Goal: Task Accomplishment & Management: Complete application form

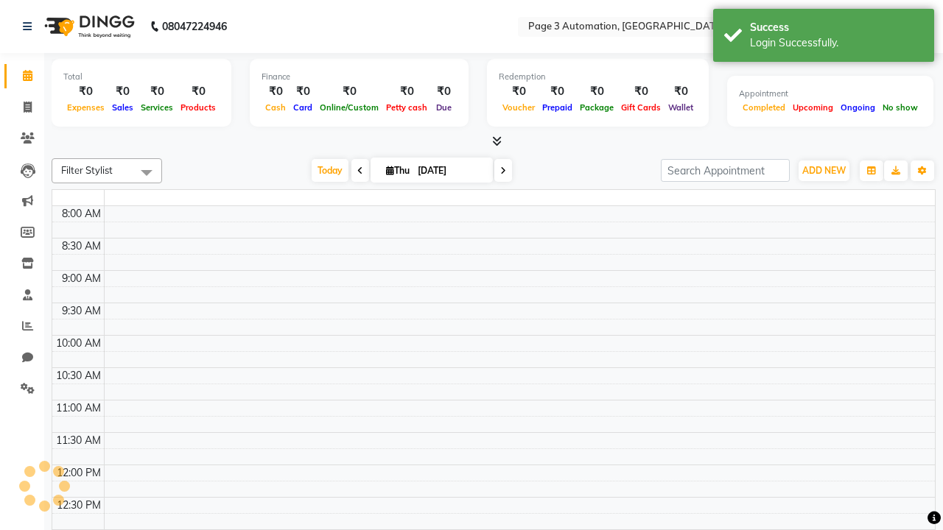
select select "en"
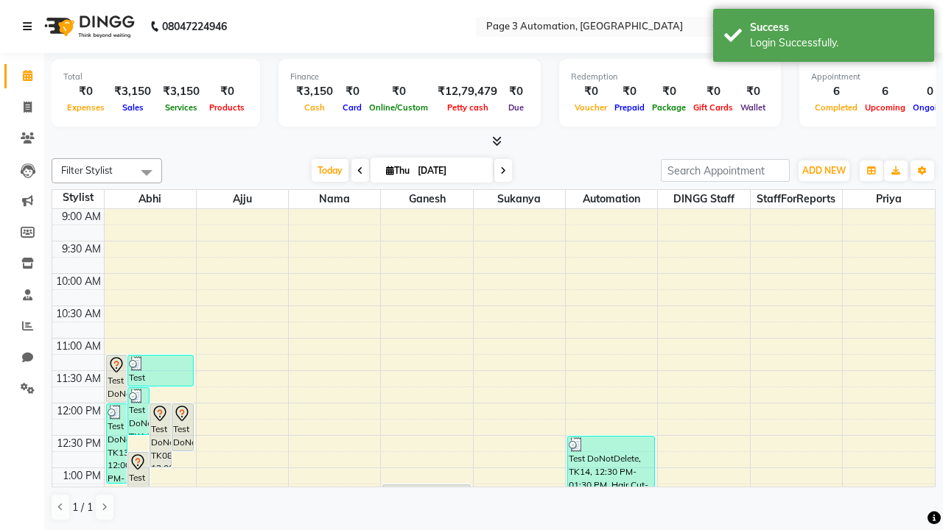
click at [30, 27] on icon at bounding box center [27, 26] width 9 height 10
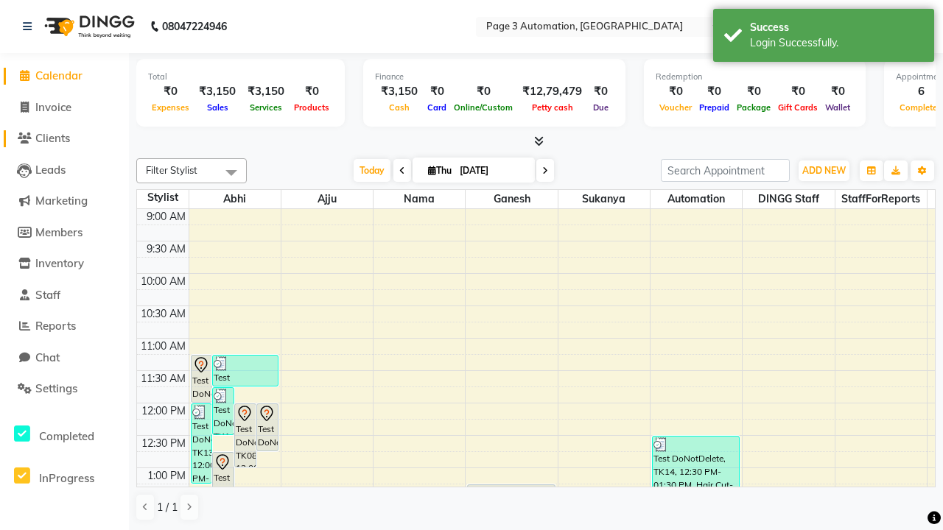
click at [64, 138] on span "Clients" at bounding box center [52, 138] width 35 height 14
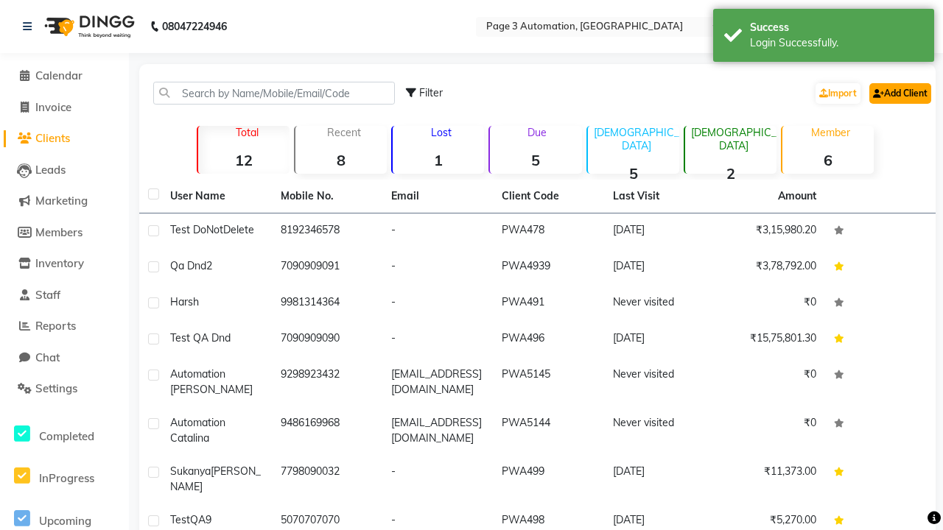
click at [899, 93] on link "Add Client" at bounding box center [900, 93] width 62 height 21
select select "22"
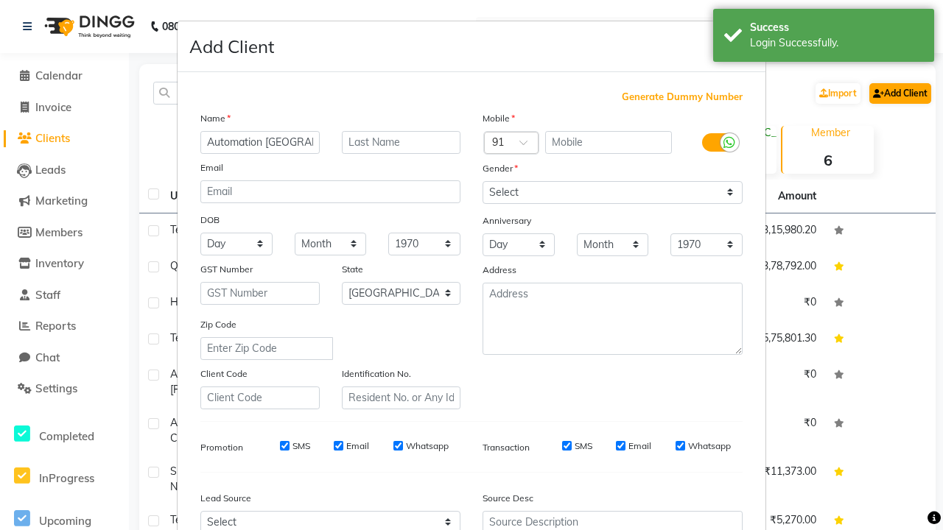
type input "Automation [GEOGRAPHIC_DATA]"
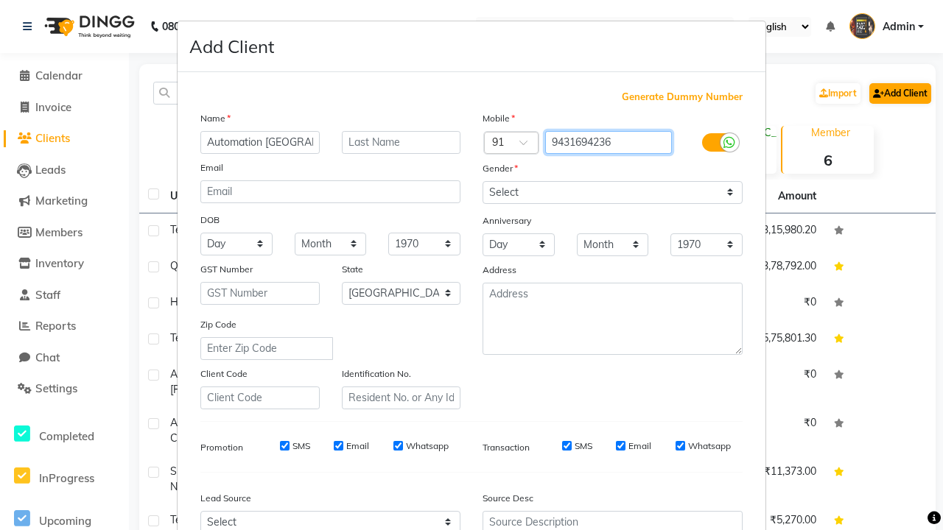
type input "9431694236"
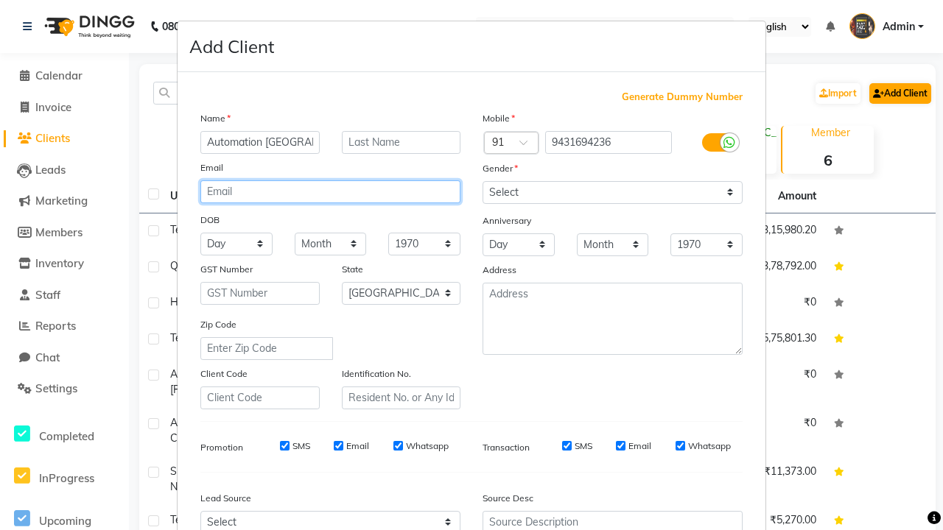
type input "[EMAIL_ADDRESS][DOMAIN_NAME]"
select select "[DEMOGRAPHIC_DATA]"
type input "[EMAIL_ADDRESS][DOMAIN_NAME]"
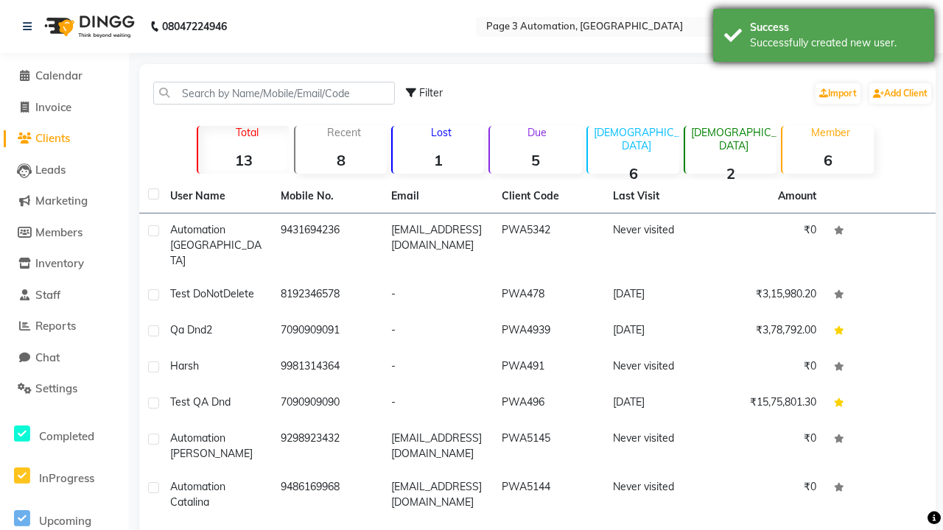
click at [823, 38] on div "Successfully created new user." at bounding box center [836, 42] width 173 height 15
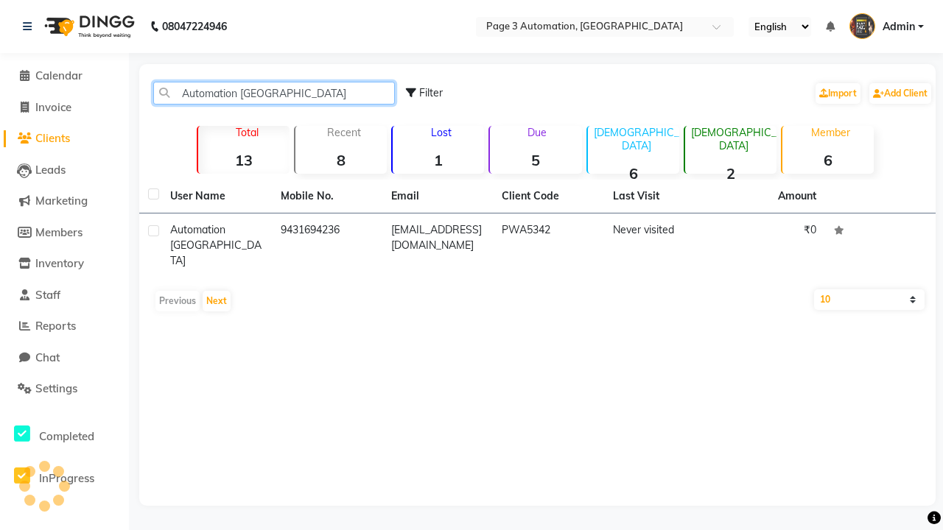
type input "Automation [GEOGRAPHIC_DATA]"
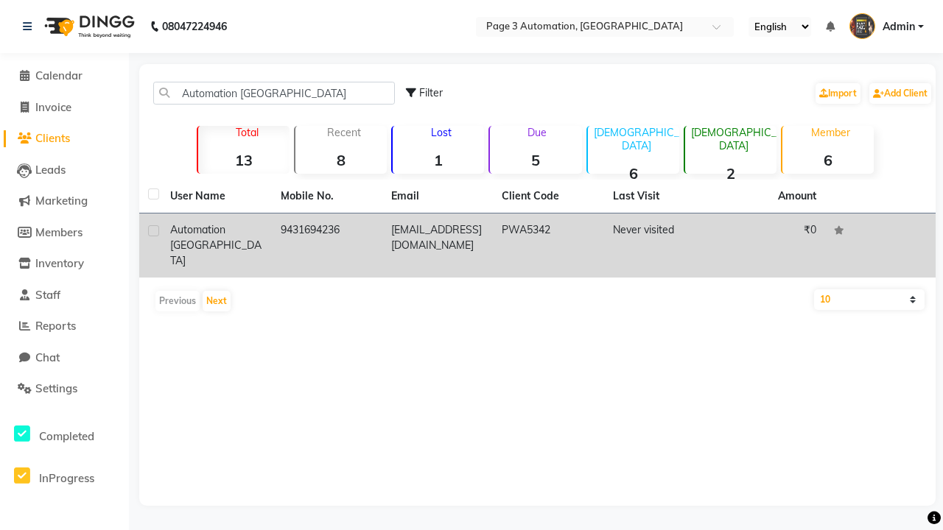
click at [537, 238] on td "PWA5342" at bounding box center [548, 246] width 110 height 64
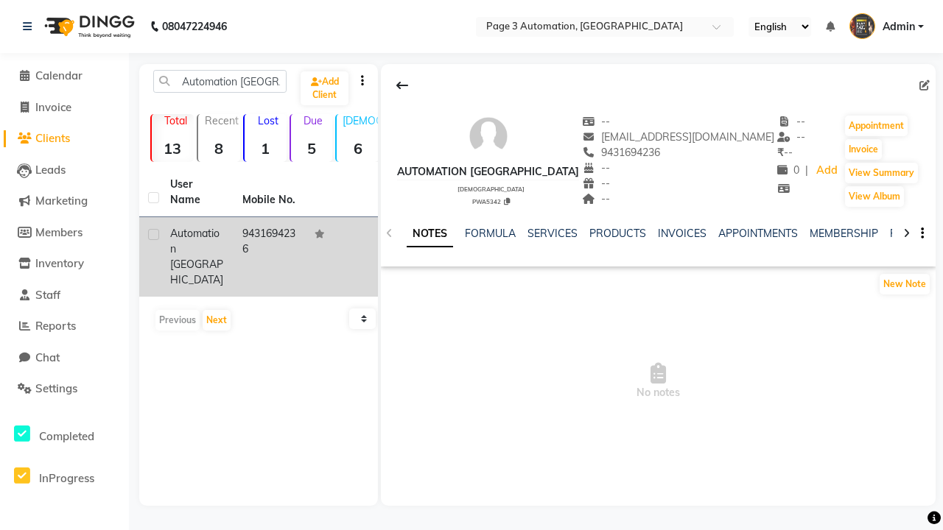
click at [429, 233] on link "NOTES" at bounding box center [430, 234] width 46 height 27
click at [552, 233] on link "SERVICES" at bounding box center [552, 233] width 50 height 13
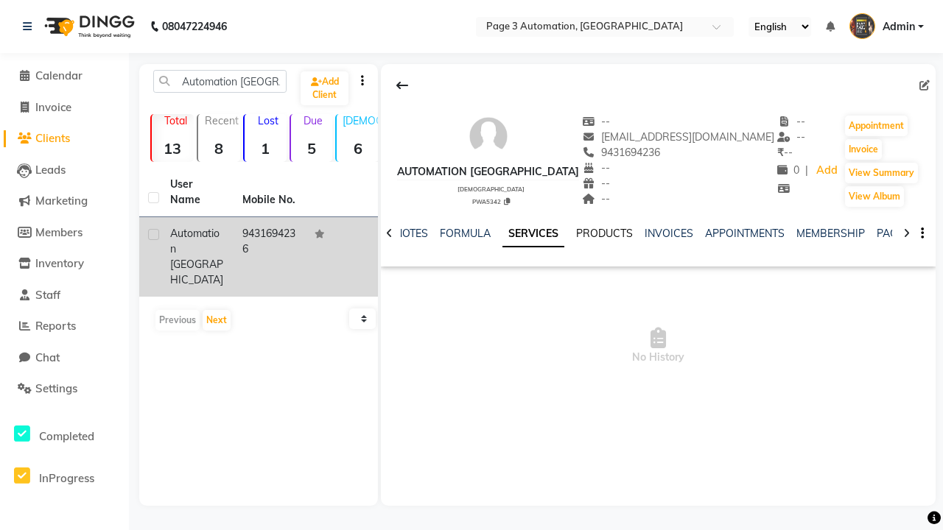
click at [576, 233] on link "PRODUCTS" at bounding box center [604, 233] width 57 height 13
click at [483, 233] on link "INVOICES" at bounding box center [483, 233] width 49 height 13
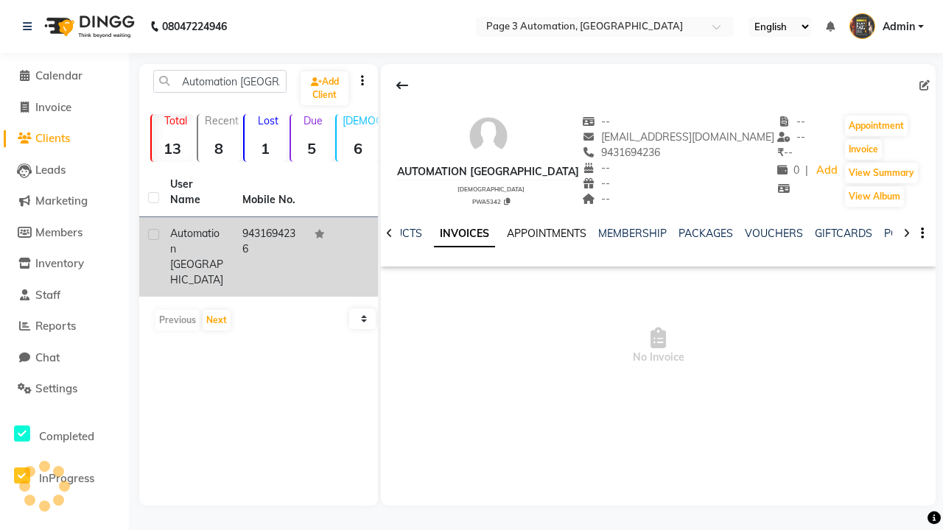
click at [586, 233] on link "APPOINTMENTS" at bounding box center [547, 233] width 80 height 13
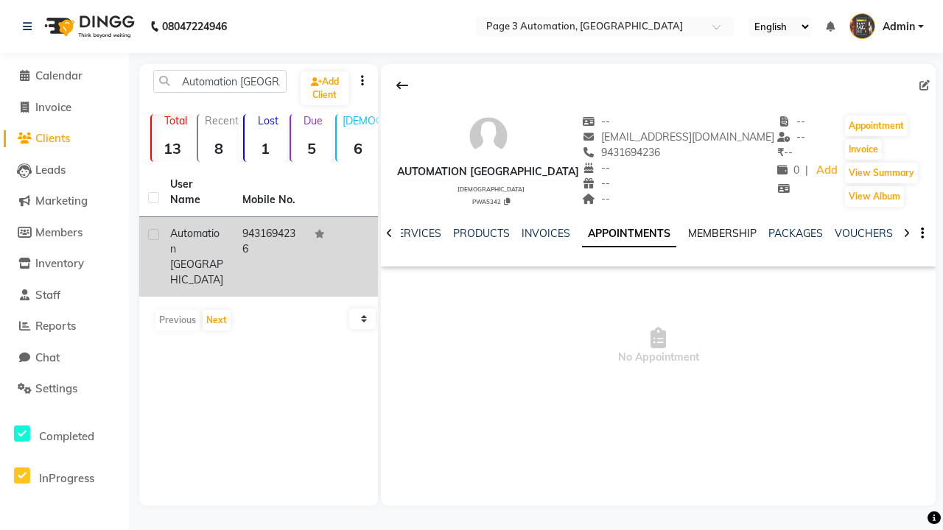
click at [688, 233] on link "MEMBERSHIP" at bounding box center [722, 233] width 69 height 13
click at [678, 233] on link "PACKAGES" at bounding box center [705, 233] width 55 height 13
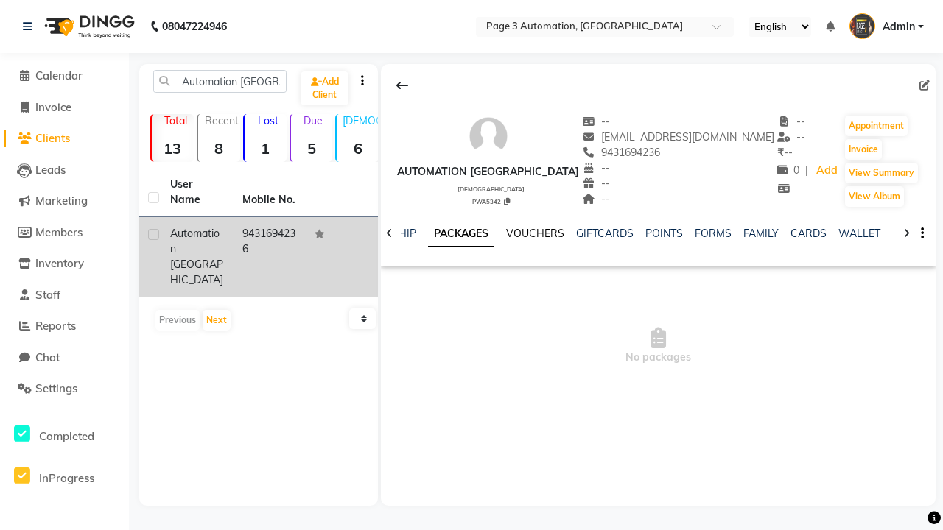
click at [535, 233] on link "VOUCHERS" at bounding box center [535, 233] width 58 height 13
click at [633, 233] on link "GIFTCARDS" at bounding box center [604, 233] width 57 height 13
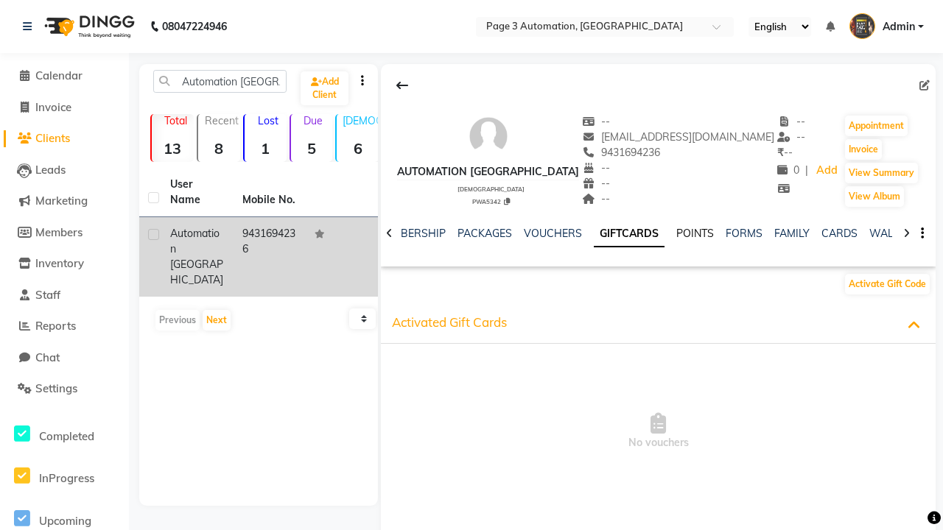
click at [676, 233] on link "POINTS" at bounding box center [695, 233] width 38 height 13
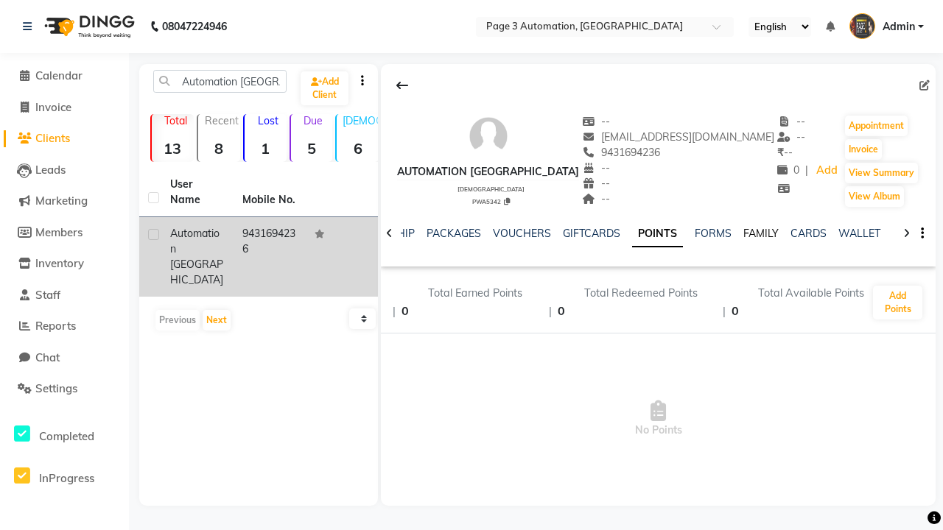
click at [761, 233] on link "FAMILY" at bounding box center [760, 233] width 35 height 13
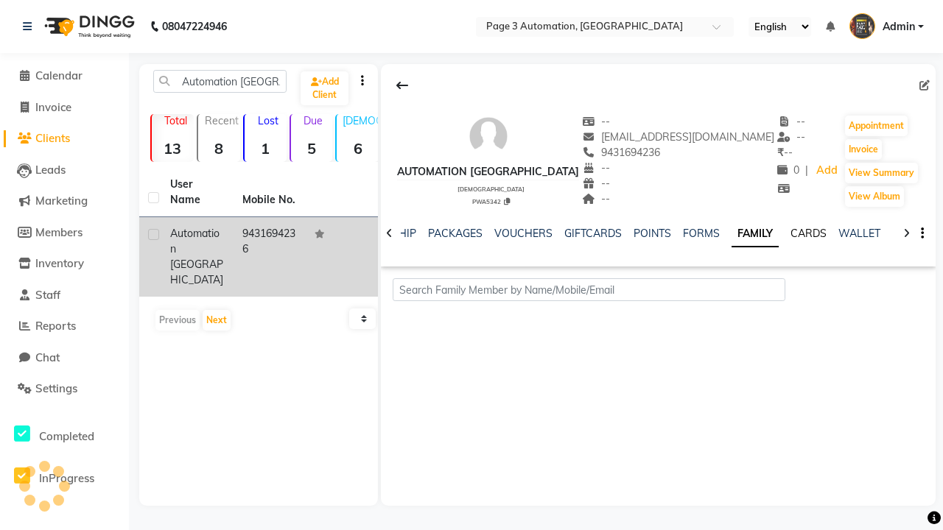
click at [808, 233] on link "CARDS" at bounding box center [808, 233] width 36 height 13
click at [859, 233] on link "WALLET" at bounding box center [859, 233] width 42 height 13
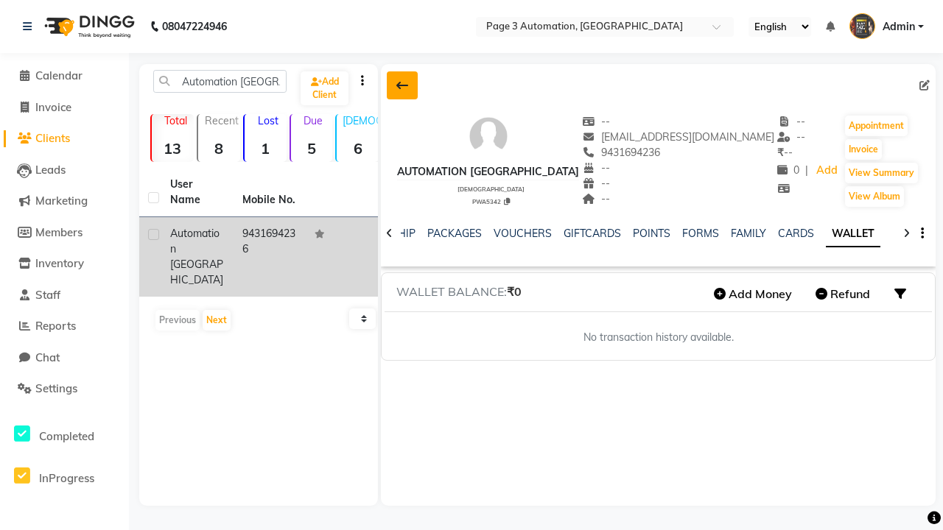
click at [402, 85] on icon at bounding box center [402, 86] width 12 height 12
